Goal: Use online tool/utility

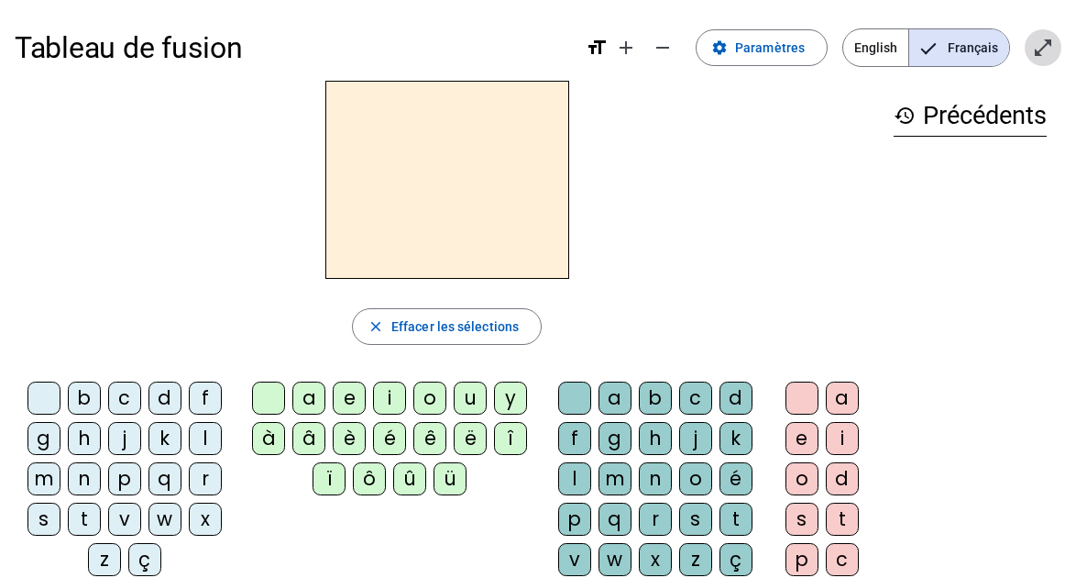
click at [1063, 66] on span "Entrer en plein écran" at bounding box center [1043, 48] width 44 height 44
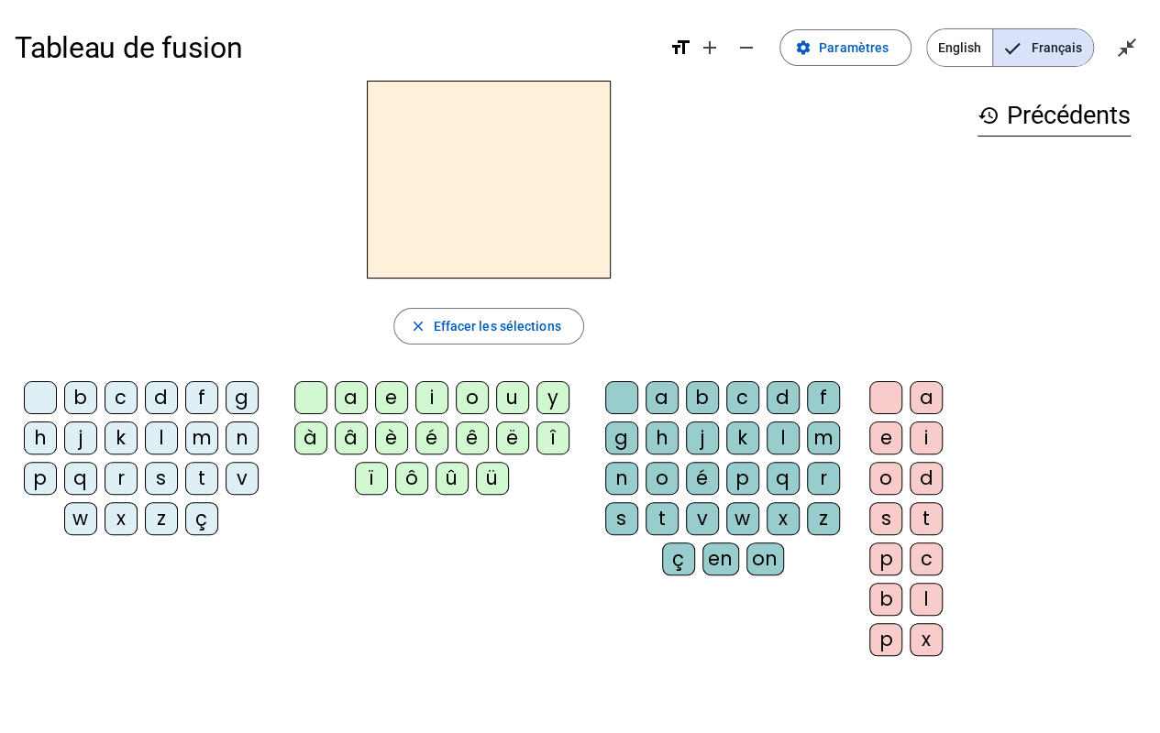
click at [809, 150] on div at bounding box center [489, 180] width 948 height 198
click at [150, 434] on div "l" at bounding box center [161, 438] width 33 height 33
click at [352, 395] on div "a" at bounding box center [351, 397] width 33 height 33
click at [382, 399] on div "e" at bounding box center [391, 397] width 33 height 33
click at [528, 401] on letter-bubble "u" at bounding box center [516, 401] width 40 height 40
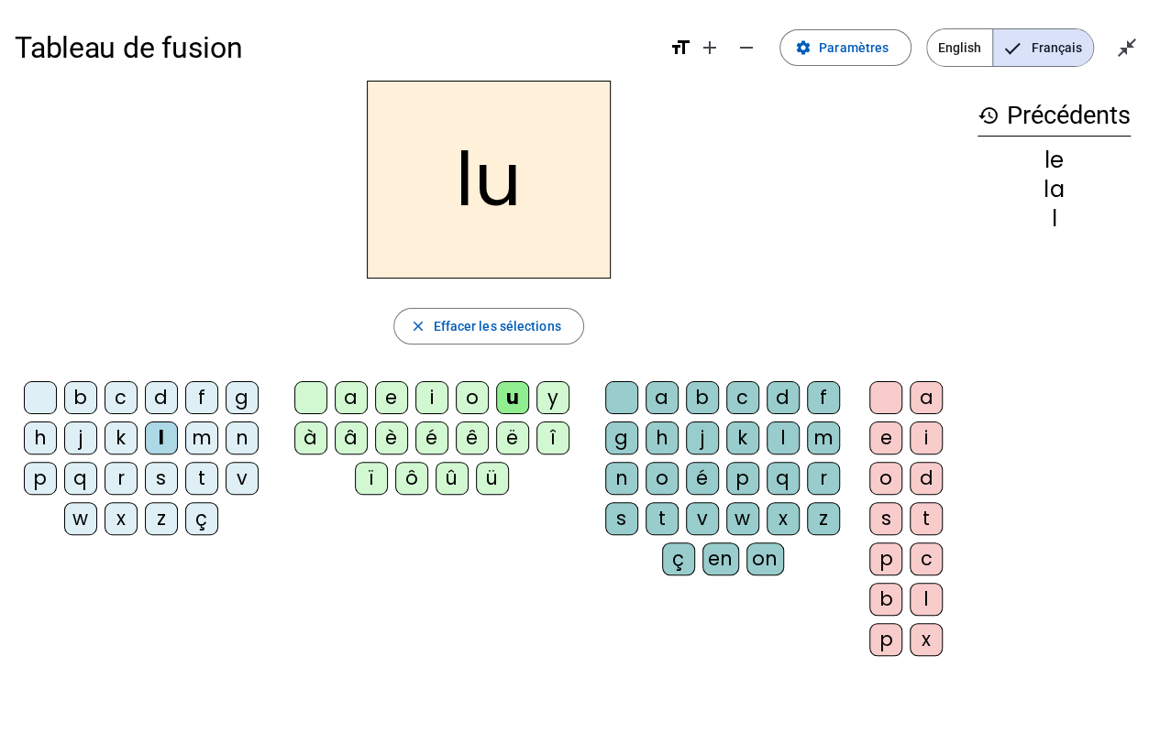
click at [196, 475] on div "t" at bounding box center [201, 478] width 33 height 33
click at [396, 389] on div "e" at bounding box center [391, 397] width 33 height 33
click at [346, 390] on div "a" at bounding box center [351, 397] width 33 height 33
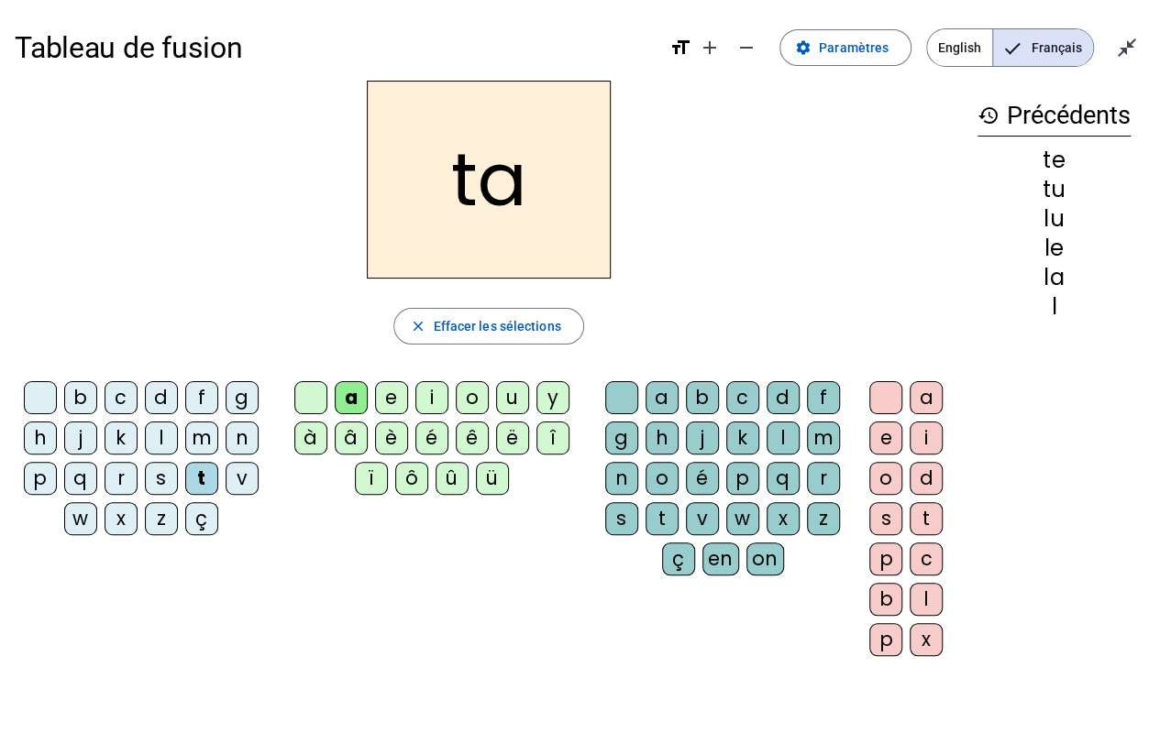
click at [433, 381] on div "i" at bounding box center [431, 397] width 33 height 33
click at [730, 394] on div "c" at bounding box center [742, 397] width 33 height 33
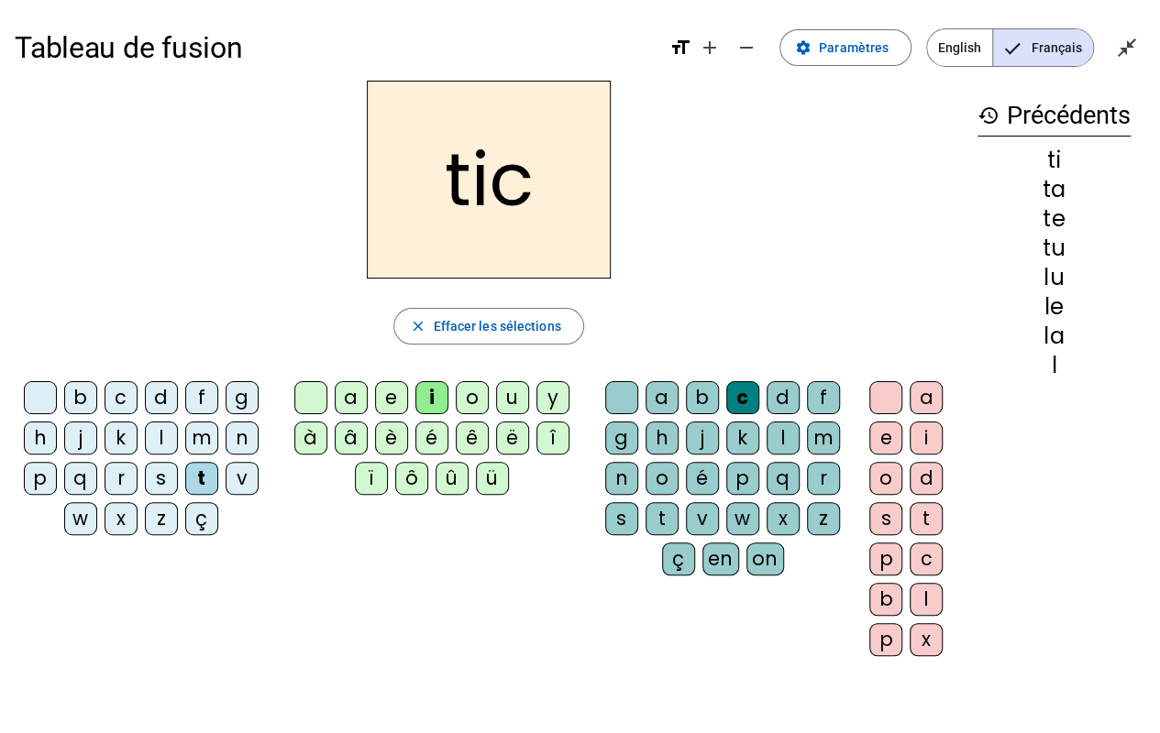
click at [193, 442] on div "m" at bounding box center [201, 438] width 33 height 33
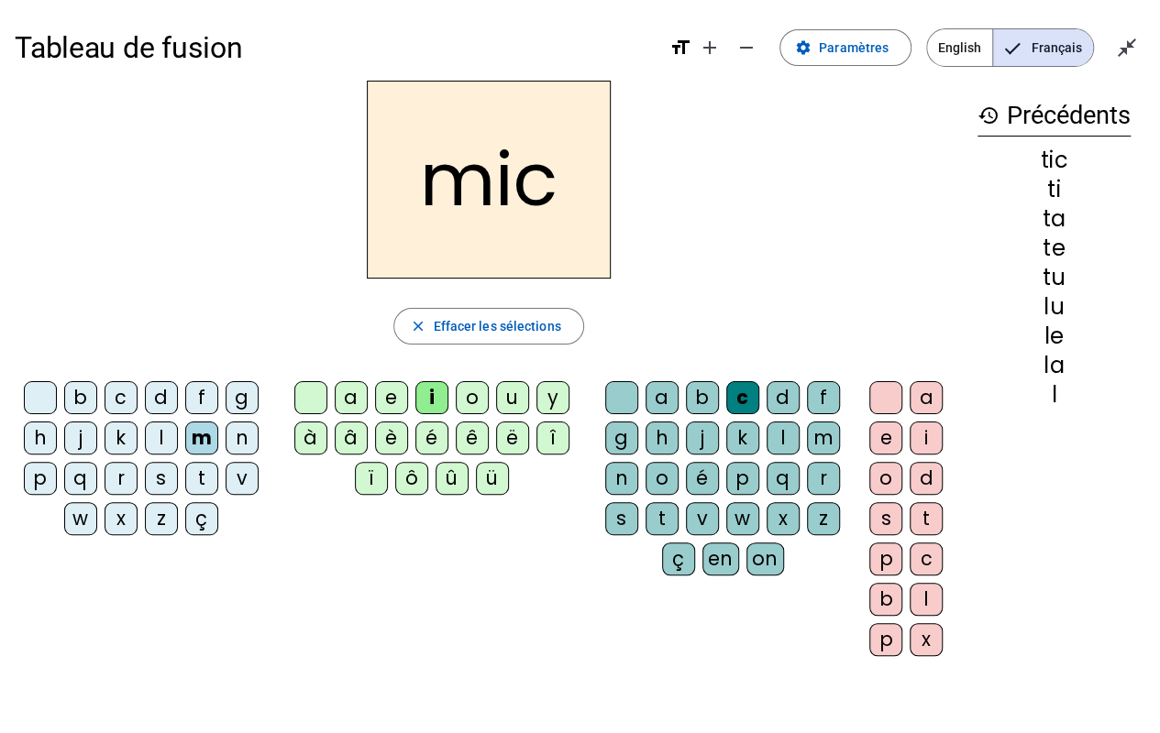
click at [352, 396] on div "a" at bounding box center [351, 397] width 33 height 33
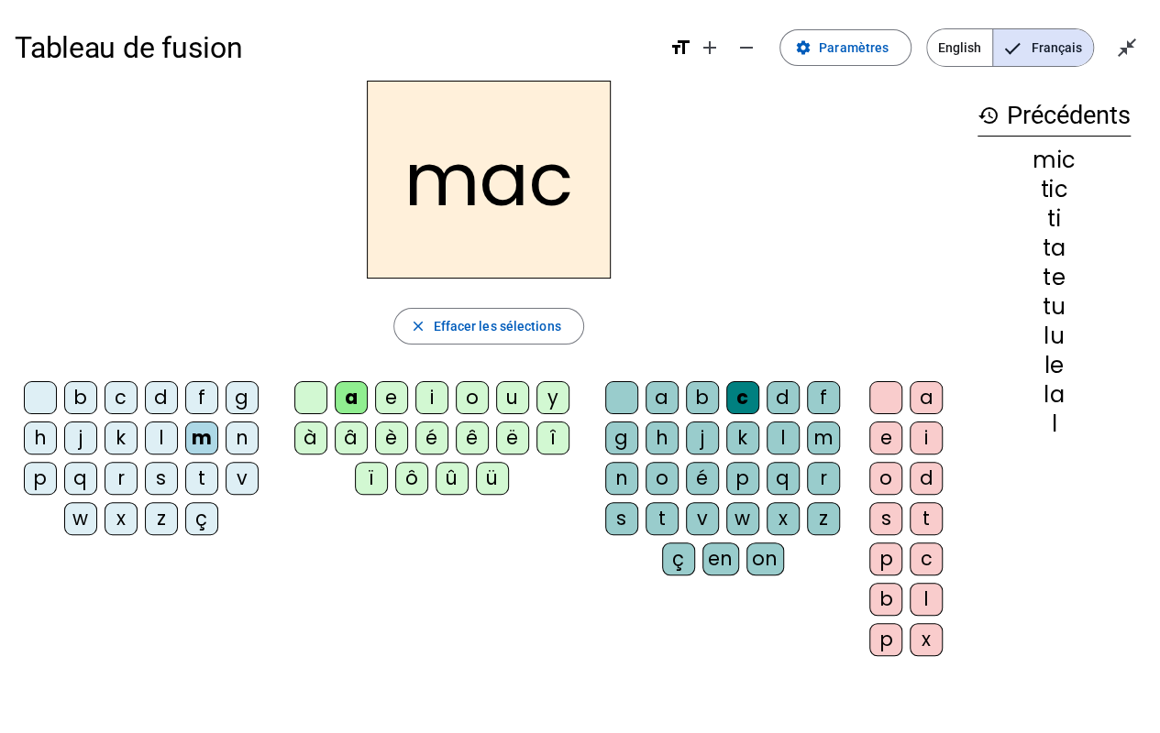
click at [776, 438] on div "l" at bounding box center [782, 438] width 33 height 33
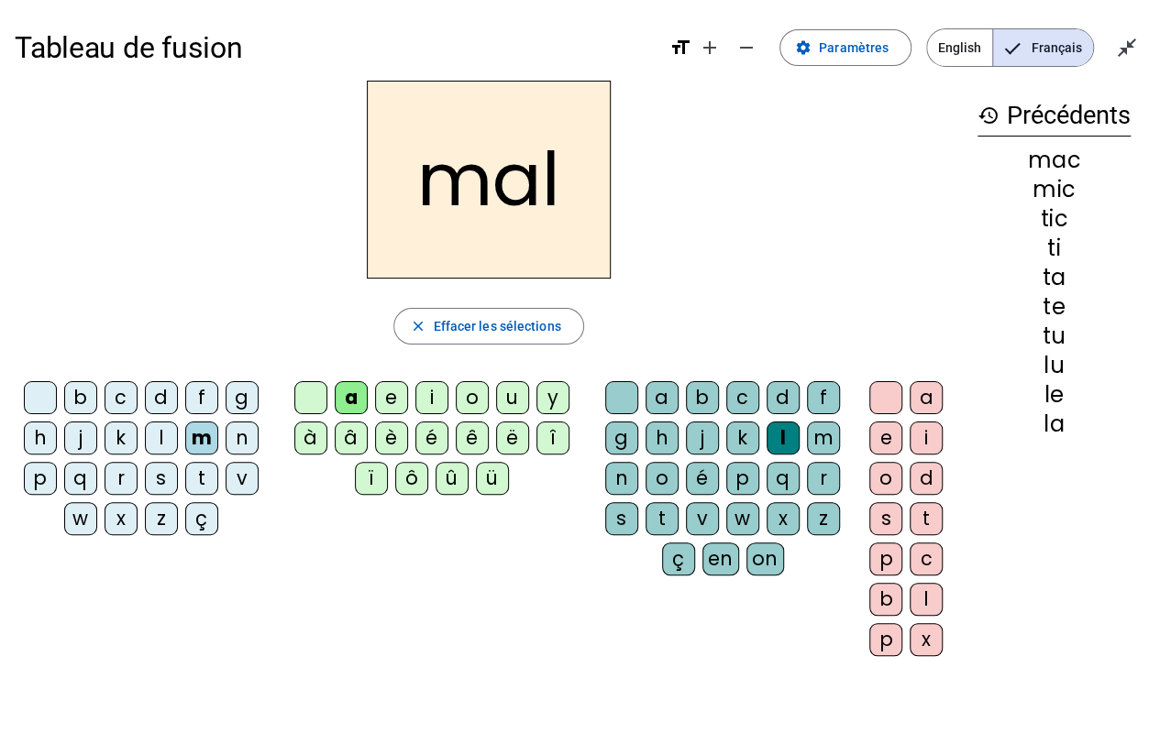
click at [813, 475] on div "r" at bounding box center [823, 478] width 33 height 33
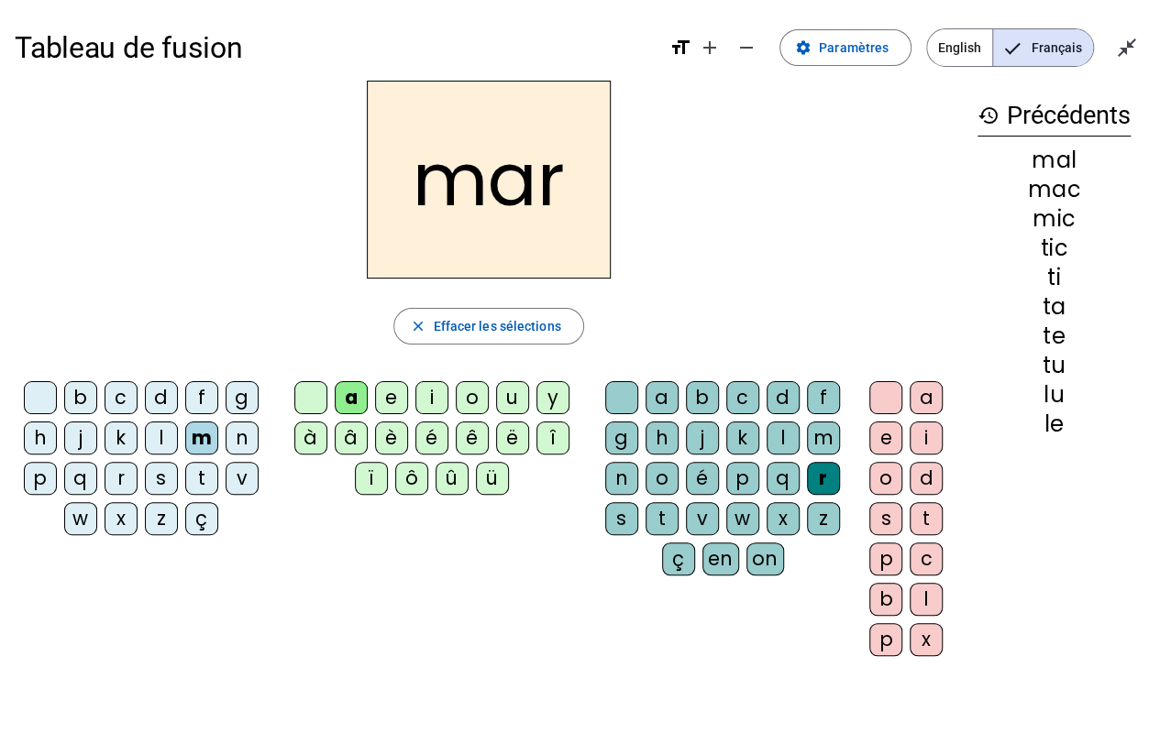
click at [82, 435] on div "j" at bounding box center [80, 438] width 33 height 33
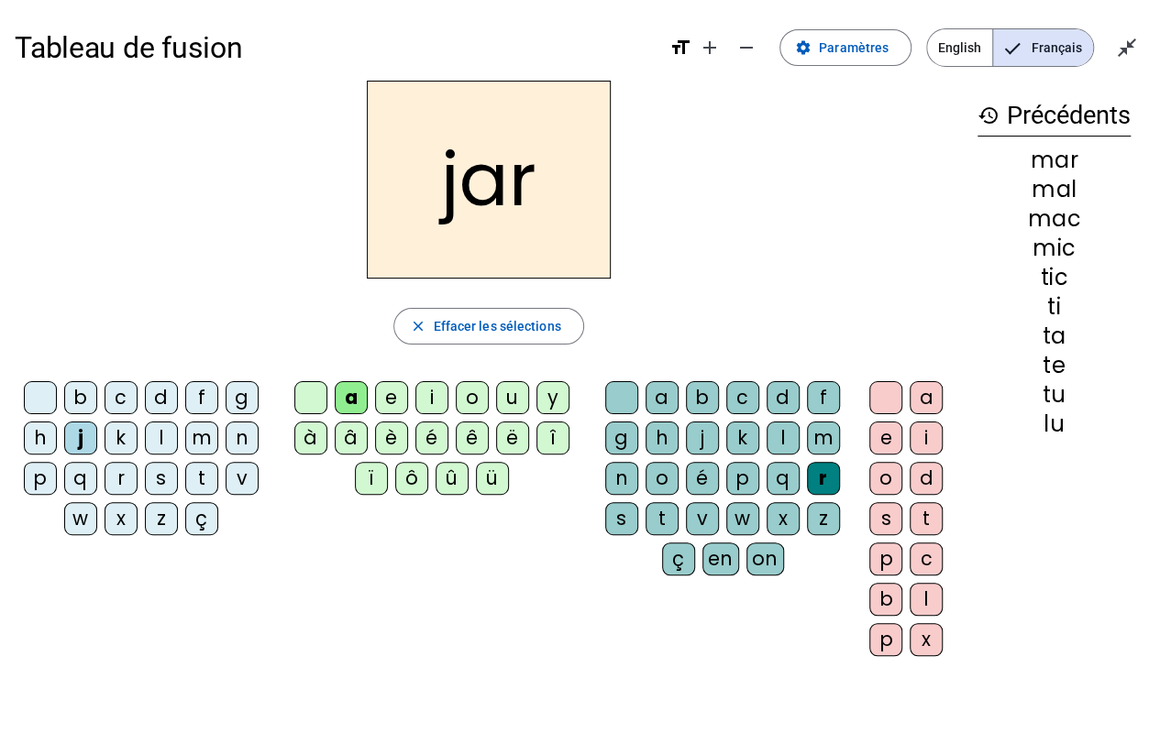
click at [700, 389] on div "b" at bounding box center [702, 397] width 33 height 33
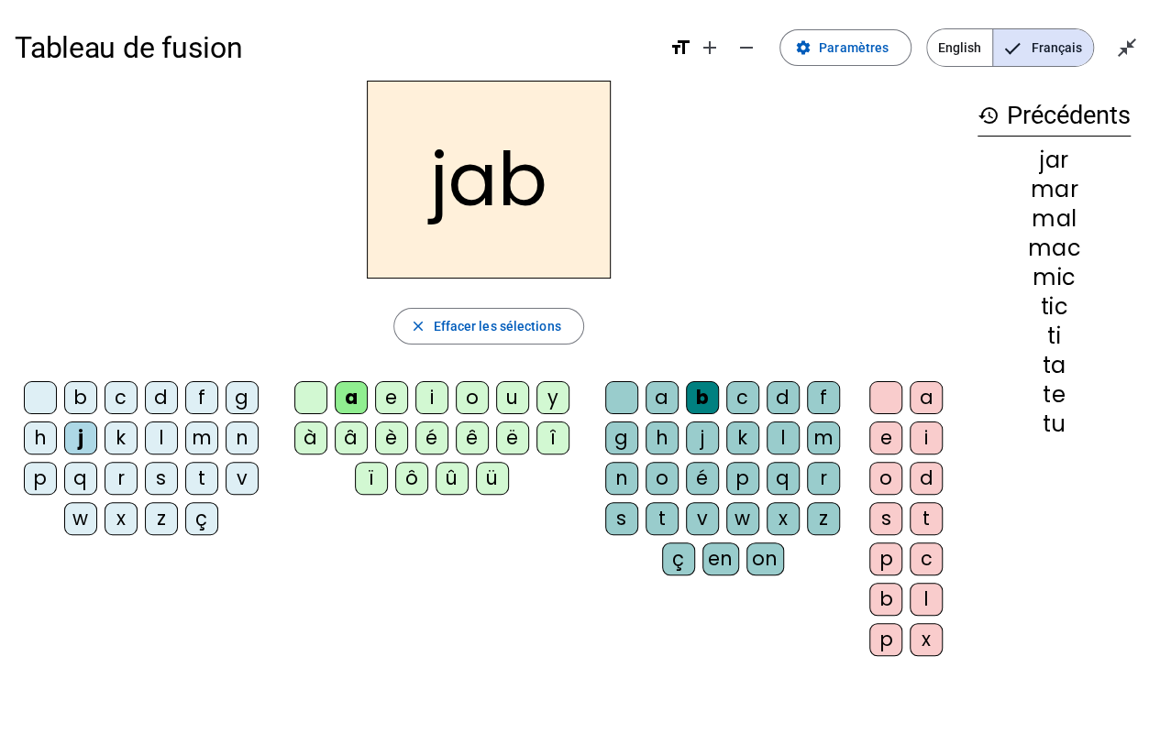
click at [202, 471] on div "t" at bounding box center [201, 478] width 33 height 33
